Goal: Information Seeking & Learning: Compare options

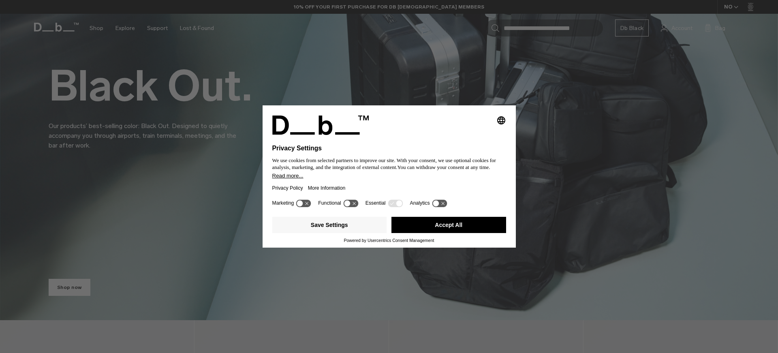
click at [418, 230] on button "Accept All" at bounding box center [449, 225] width 115 height 16
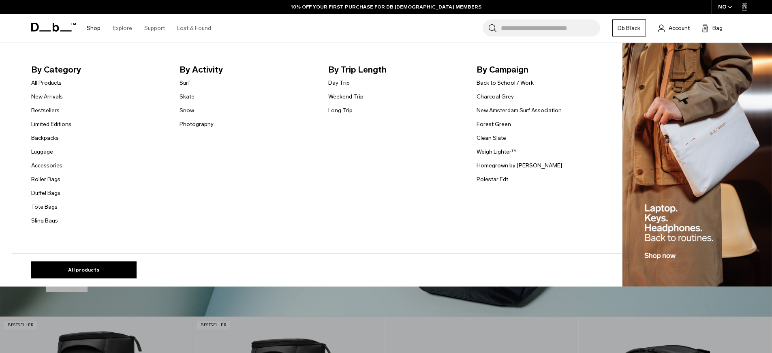
click at [91, 28] on link "Shop" at bounding box center [94, 28] width 14 height 29
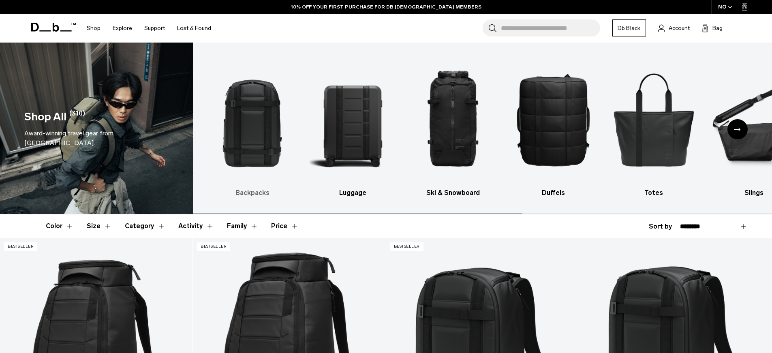
click at [259, 135] on img "1 / 10" at bounding box center [252, 119] width 86 height 129
click at [252, 193] on h3 "Backpacks" at bounding box center [252, 193] width 86 height 10
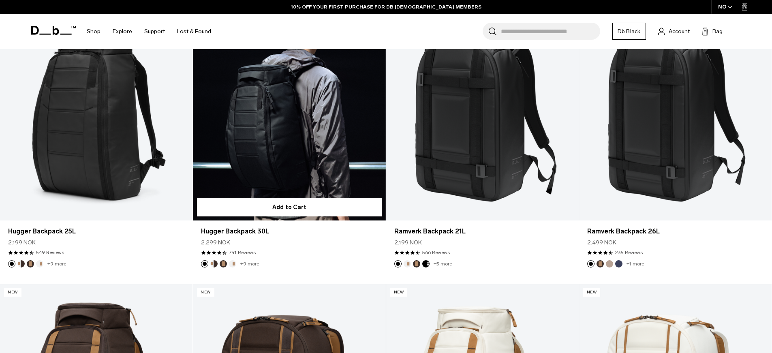
scroll to position [227, 0]
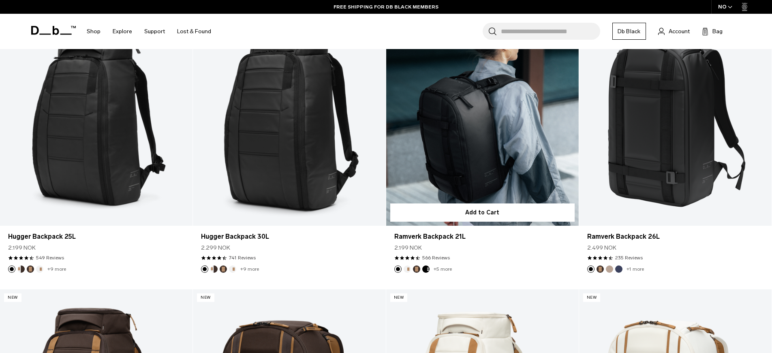
click at [480, 174] on link "Ramverk Backpack 21L" at bounding box center [482, 119] width 193 height 214
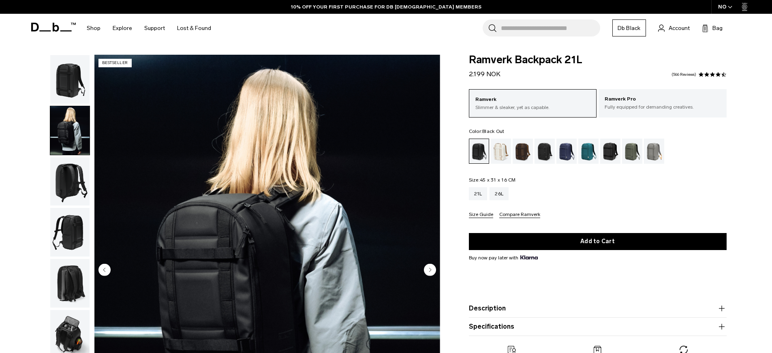
click at [433, 270] on circle "Next slide" at bounding box center [430, 270] width 12 height 12
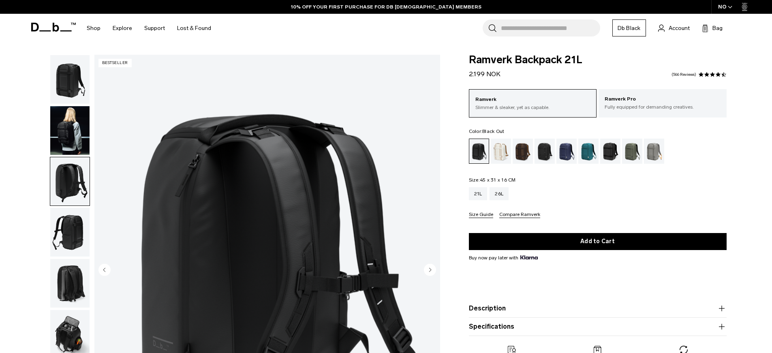
click at [433, 270] on circle "Next slide" at bounding box center [430, 270] width 12 height 12
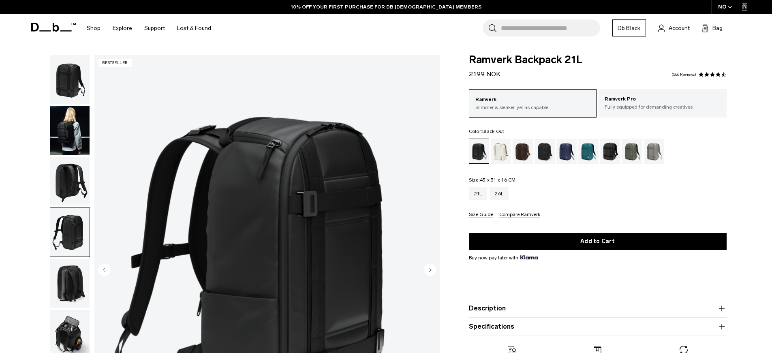
click at [433, 270] on circle "Next slide" at bounding box center [430, 270] width 12 height 12
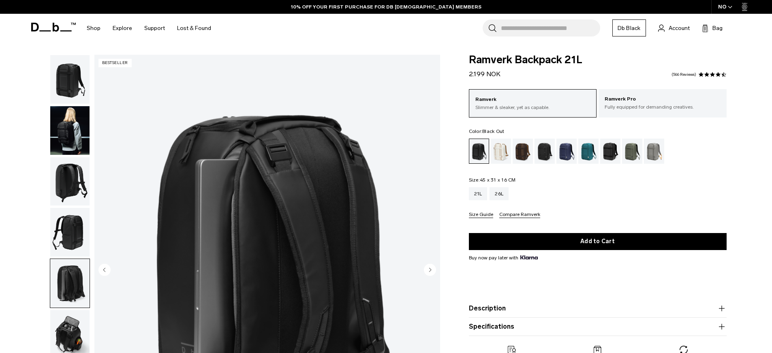
click at [433, 270] on circle "Next slide" at bounding box center [430, 270] width 12 height 12
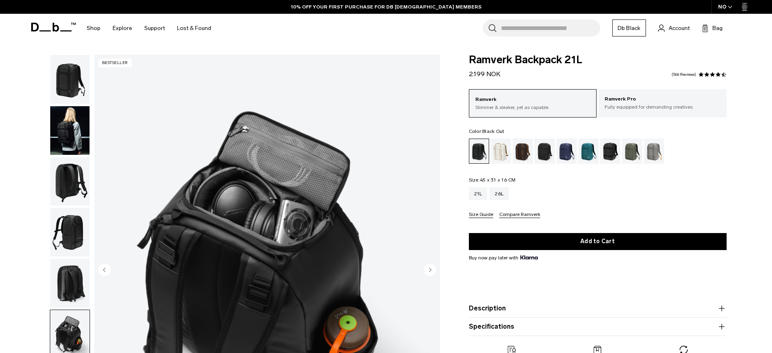
click at [433, 270] on circle "Next slide" at bounding box center [430, 270] width 12 height 12
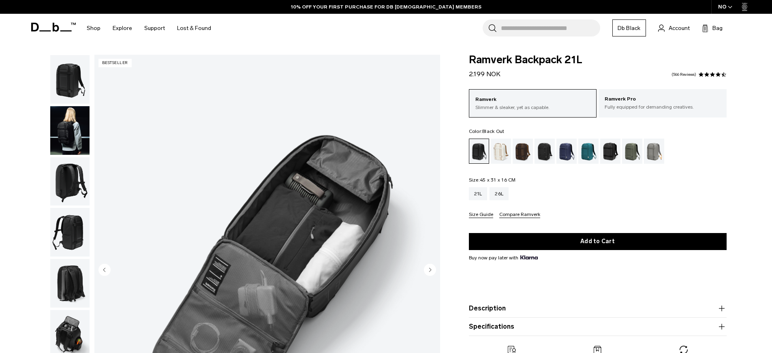
click at [100, 268] on circle "Previous slide" at bounding box center [105, 270] width 12 height 12
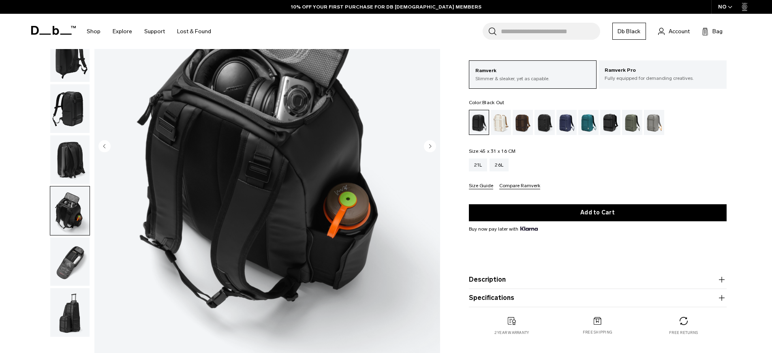
scroll to position [118, 0]
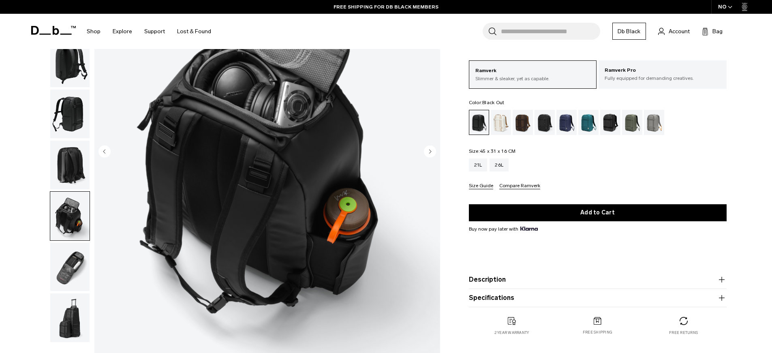
click at [428, 148] on circle "Next slide" at bounding box center [430, 151] width 12 height 12
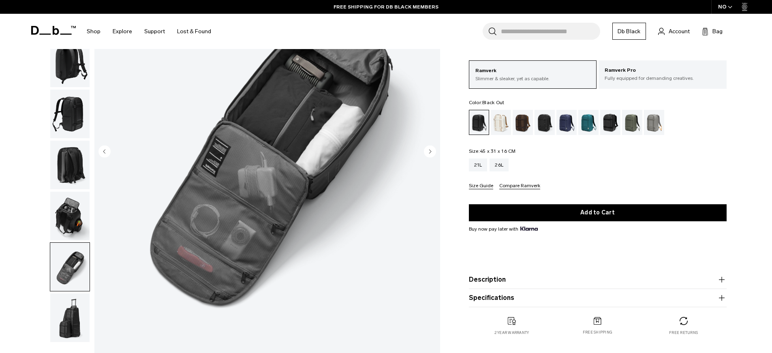
scroll to position [42, 0]
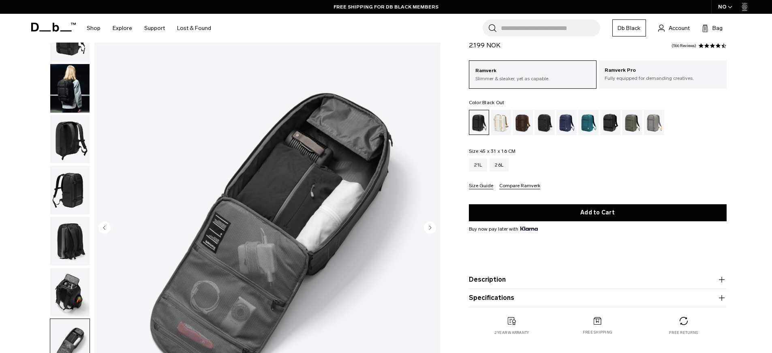
click at [427, 226] on circle "Next slide" at bounding box center [430, 227] width 12 height 12
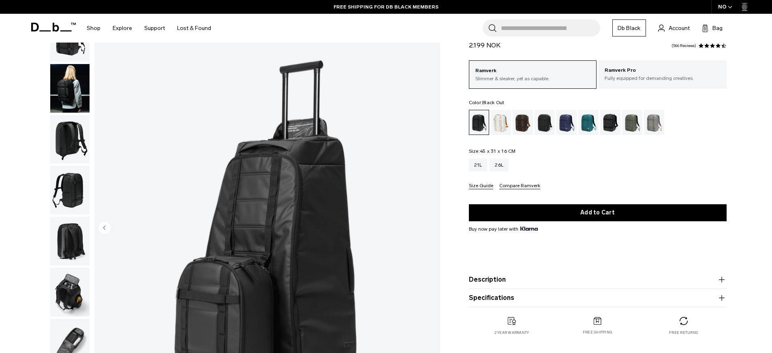
click at [429, 227] on img "8 / 8" at bounding box center [267, 229] width 346 height 432
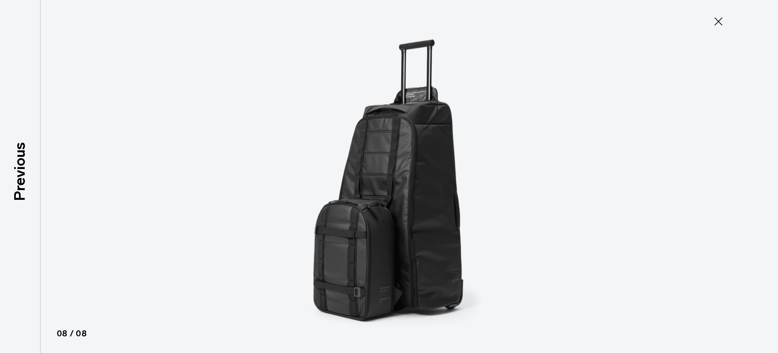
click at [722, 19] on icon at bounding box center [718, 21] width 13 height 13
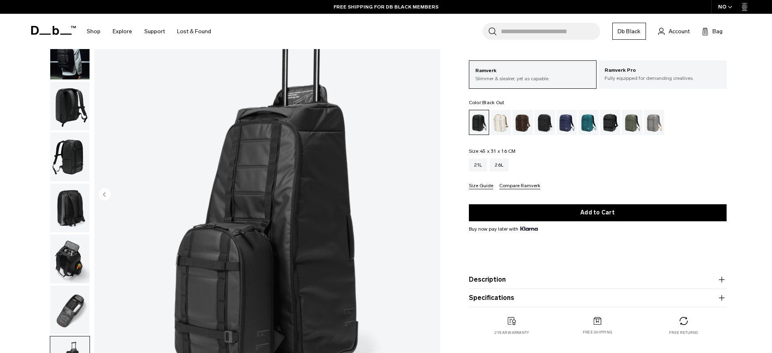
scroll to position [0, 0]
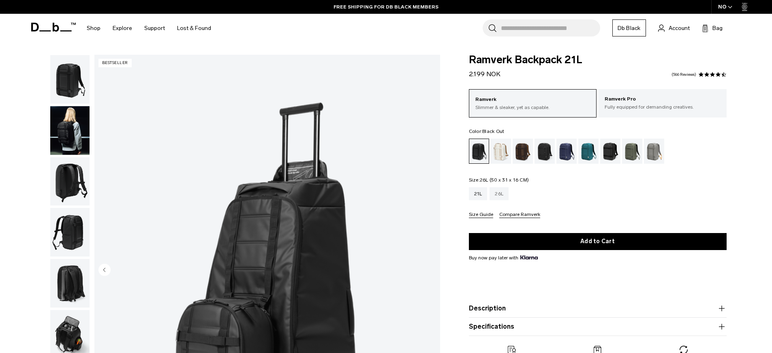
click at [501, 196] on div "26L" at bounding box center [499, 193] width 19 height 13
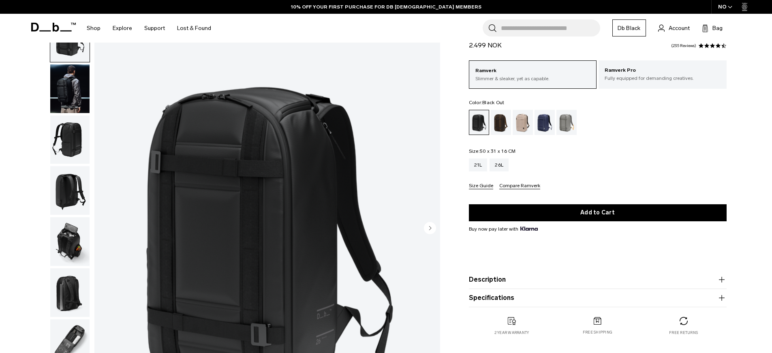
scroll to position [42, 0]
click at [431, 230] on circle "Next slide" at bounding box center [430, 228] width 12 height 12
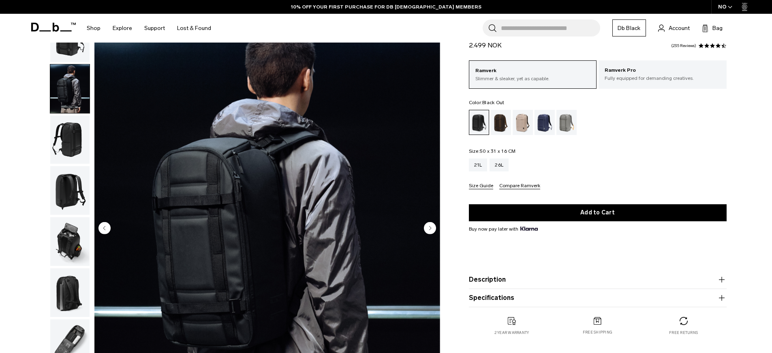
scroll to position [0, 0]
click at [431, 229] on circle "Next slide" at bounding box center [430, 228] width 12 height 12
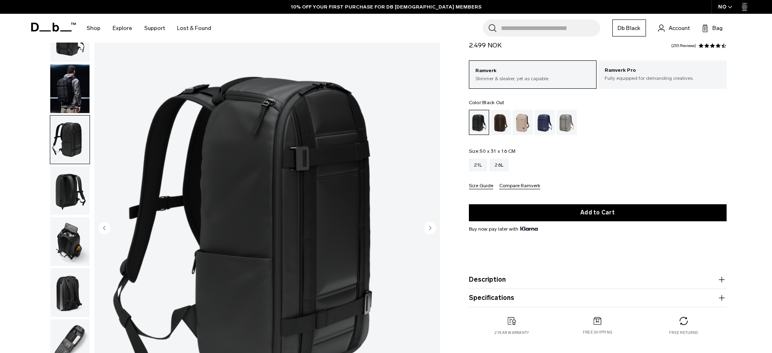
click at [431, 229] on circle "Next slide" at bounding box center [430, 228] width 12 height 12
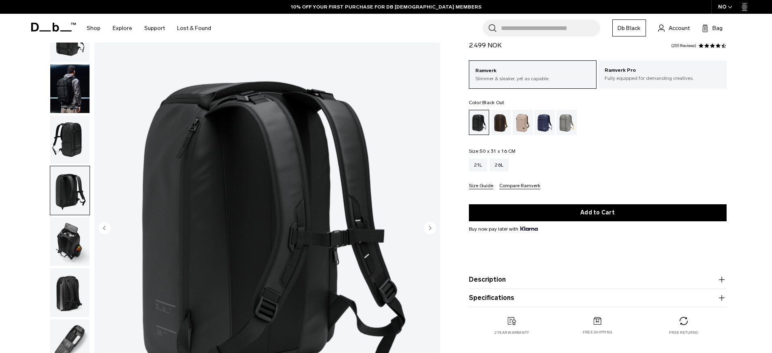
click at [431, 229] on circle "Next slide" at bounding box center [430, 228] width 12 height 12
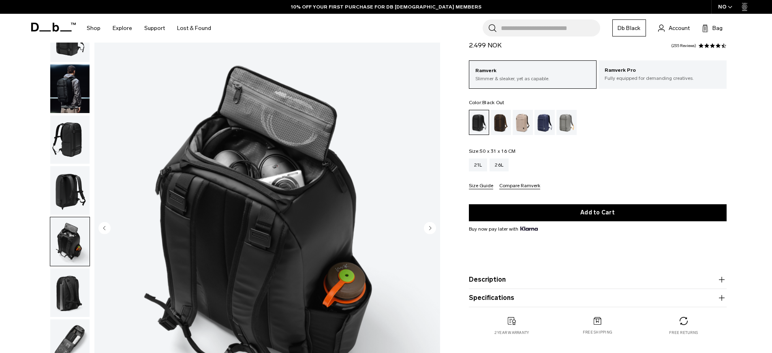
click at [431, 229] on circle "Next slide" at bounding box center [430, 228] width 12 height 12
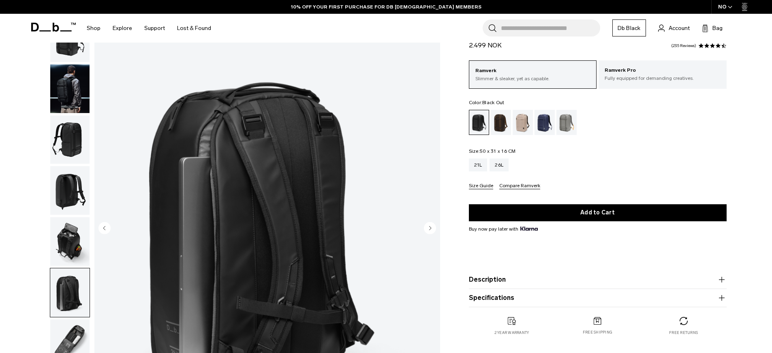
click at [431, 229] on circle "Next slide" at bounding box center [430, 228] width 12 height 12
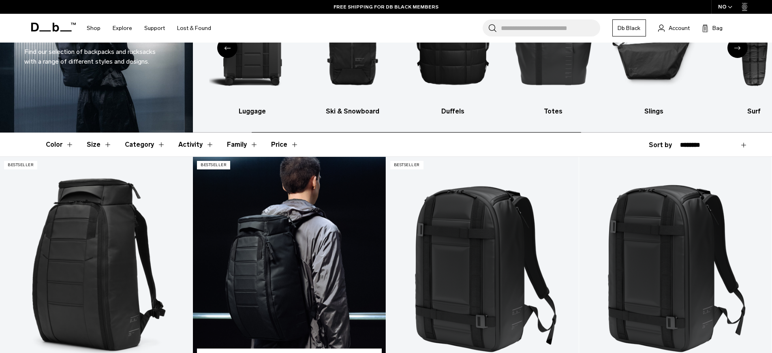
scroll to position [123, 0]
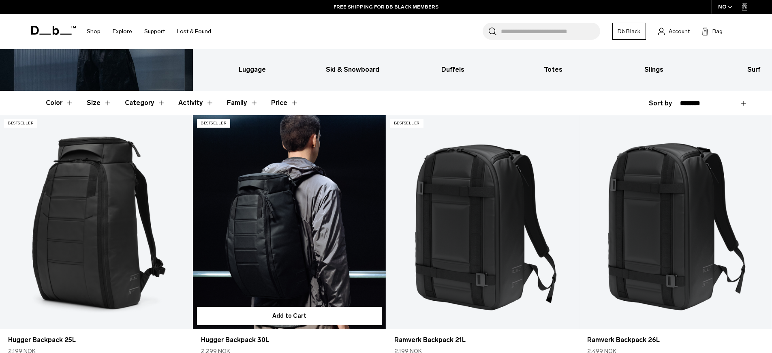
click at [326, 224] on link "Hugger Backpack 30L" at bounding box center [289, 222] width 193 height 214
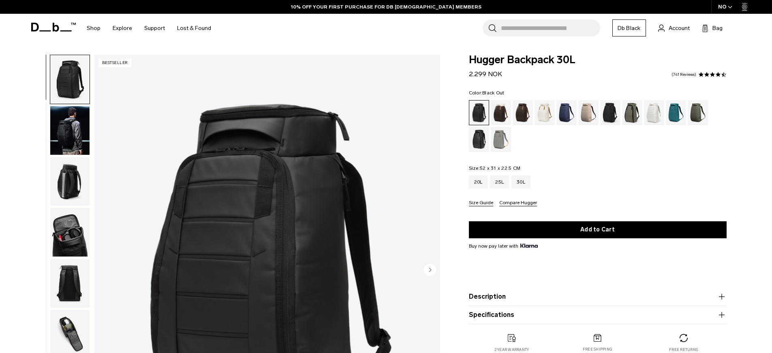
click at [429, 271] on icon "Next slide" at bounding box center [430, 270] width 12 height 12
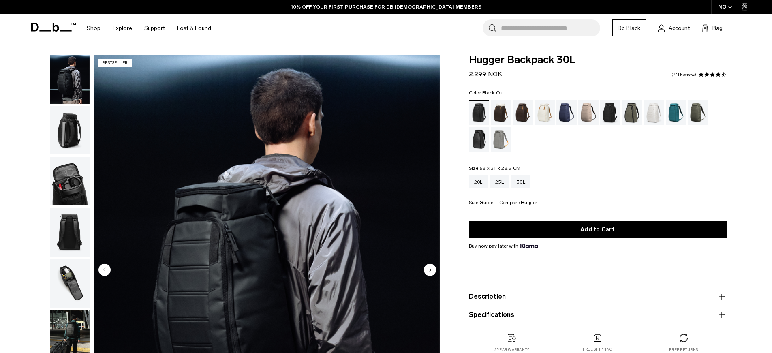
click at [429, 271] on circle "Next slide" at bounding box center [430, 270] width 12 height 12
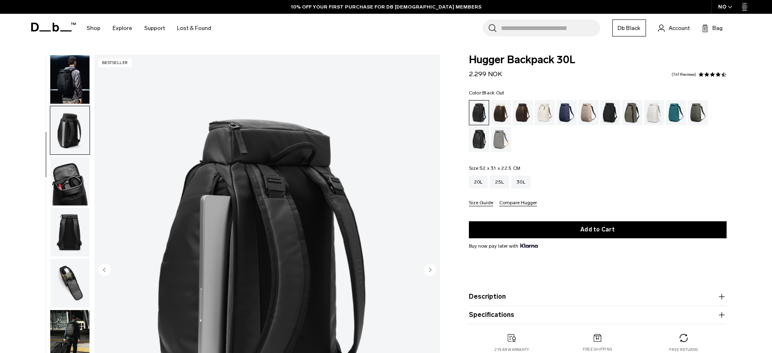
scroll to position [102, 0]
